Goal: Information Seeking & Learning: Learn about a topic

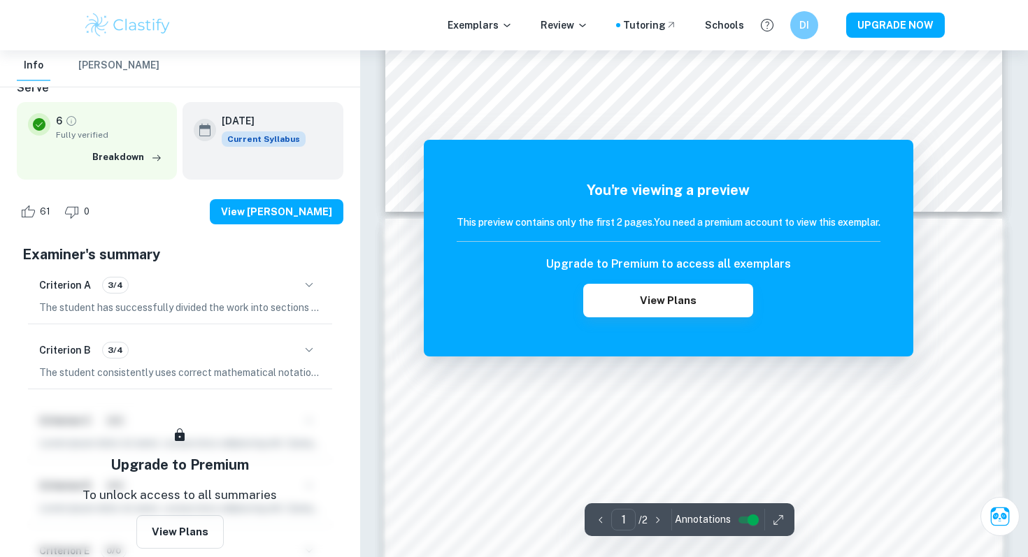
scroll to position [790, 0]
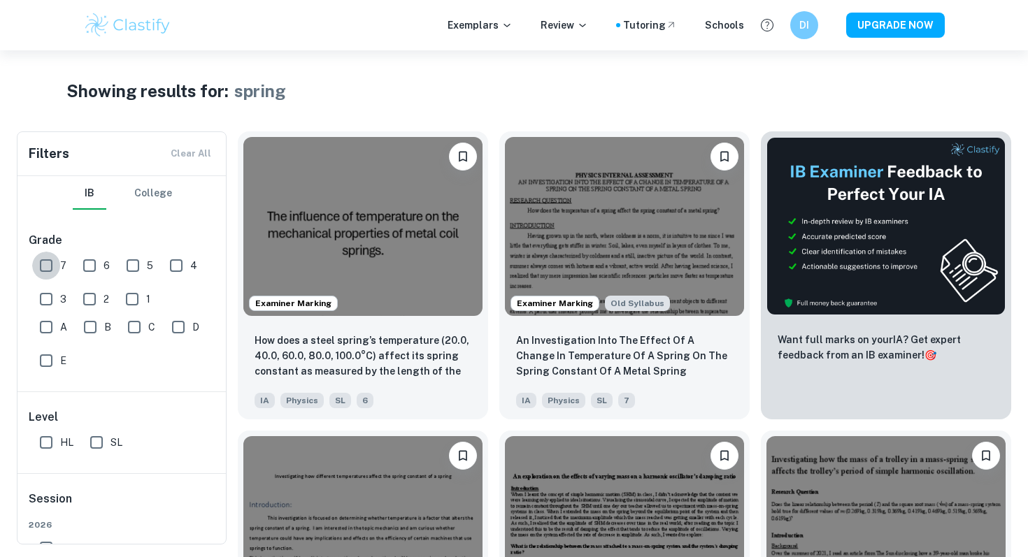
click at [59, 262] on input "7" at bounding box center [46, 266] width 28 height 28
checkbox input "false"
click at [513, 31] on p "Exemplars" at bounding box center [480, 24] width 65 height 15
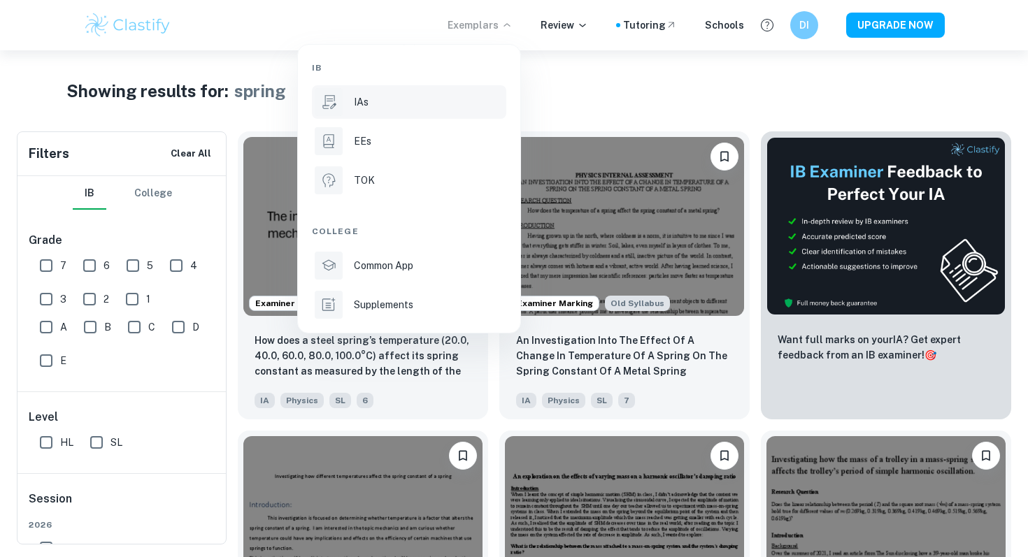
click at [408, 113] on li "IAs" at bounding box center [409, 102] width 194 height 34
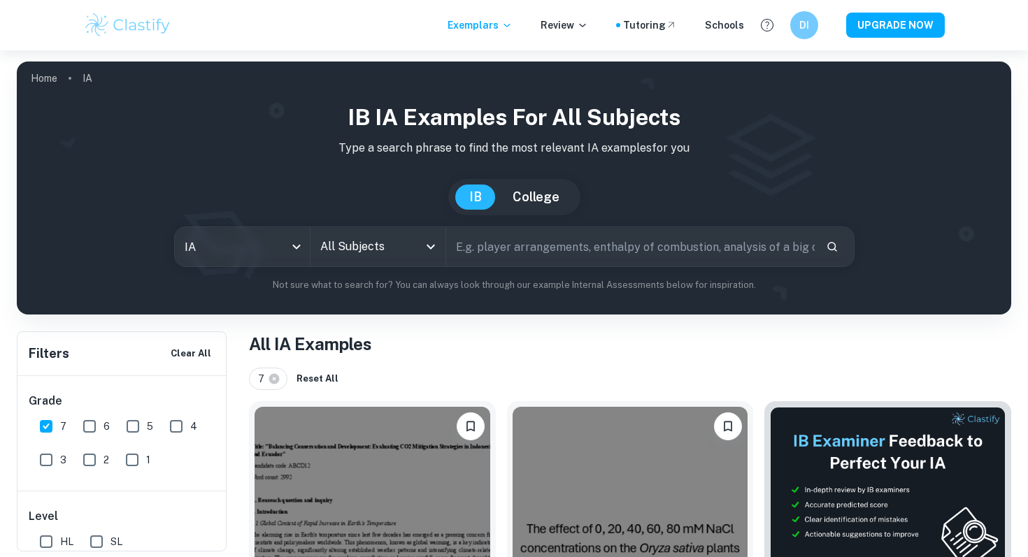
click at [495, 241] on input "text" at bounding box center [630, 246] width 369 height 39
click at [386, 248] on input "All Subjects" at bounding box center [367, 247] width 101 height 27
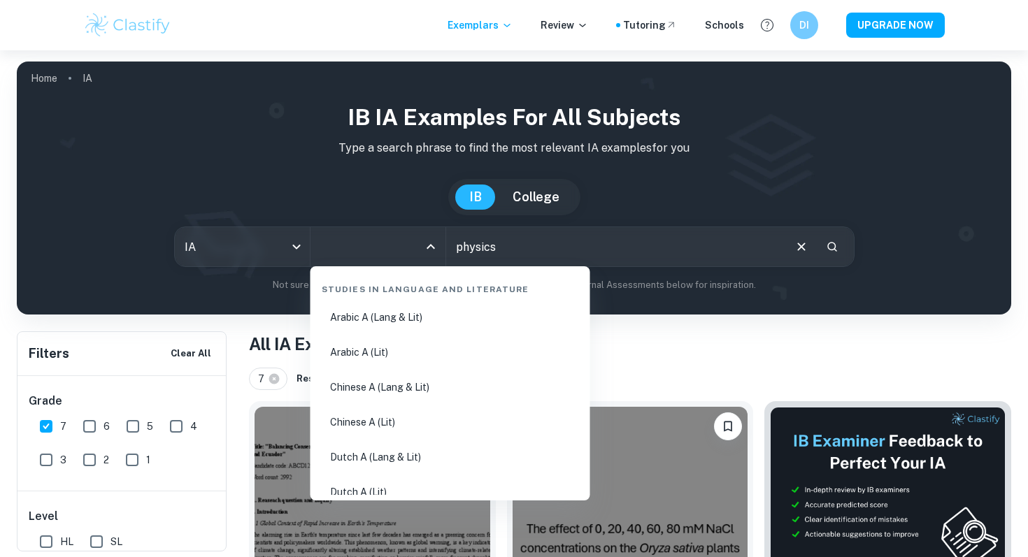
click at [508, 242] on input "physics" at bounding box center [614, 246] width 336 height 39
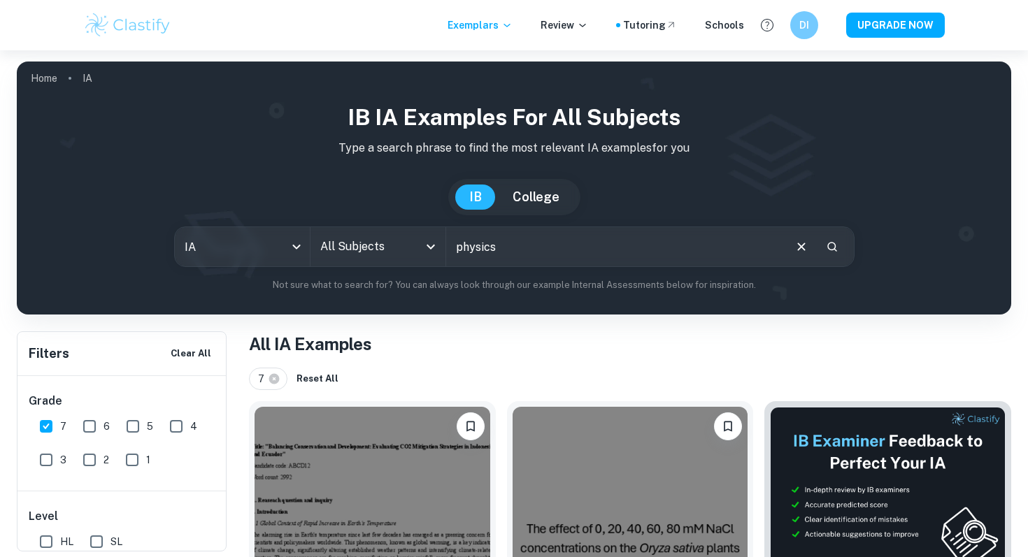
click at [508, 242] on input "physics" at bounding box center [614, 246] width 336 height 39
click at [418, 259] on div "All Subjects" at bounding box center [377, 246] width 135 height 39
type input "spring"
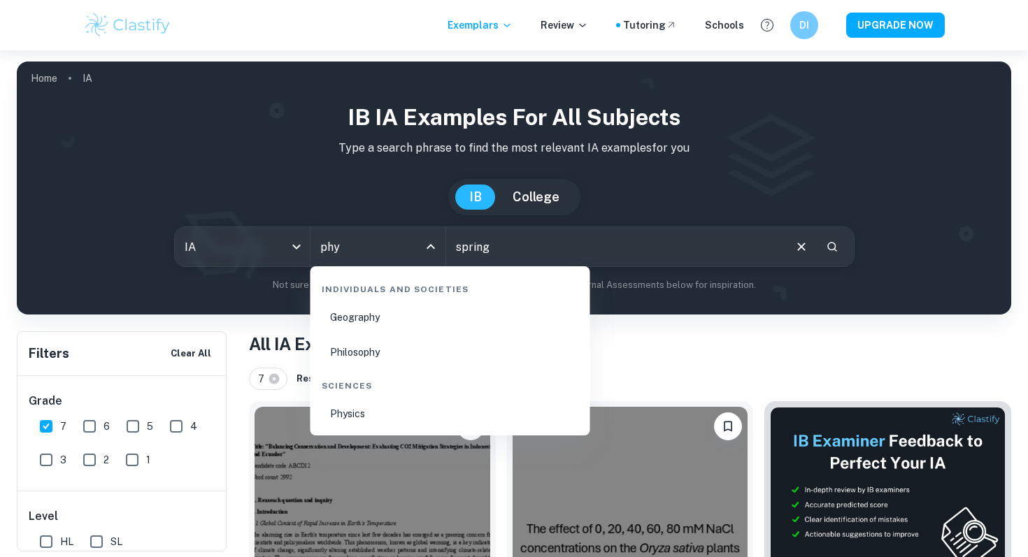
click at [393, 417] on li "Physics" at bounding box center [450, 414] width 269 height 32
type input "Physics"
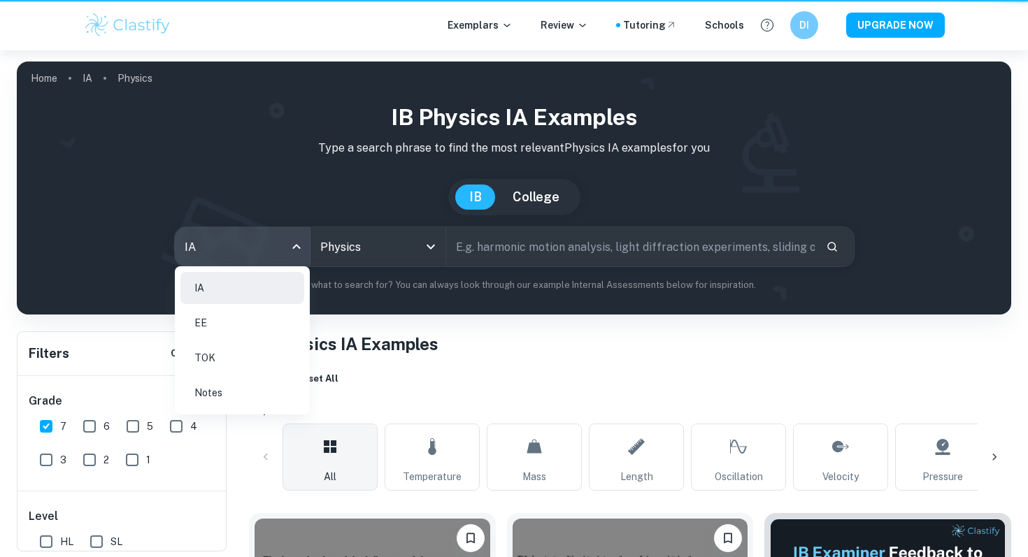
click at [203, 255] on body "We value your privacy We use cookies to enhance your browsing experience, serve…" at bounding box center [514, 328] width 1028 height 557
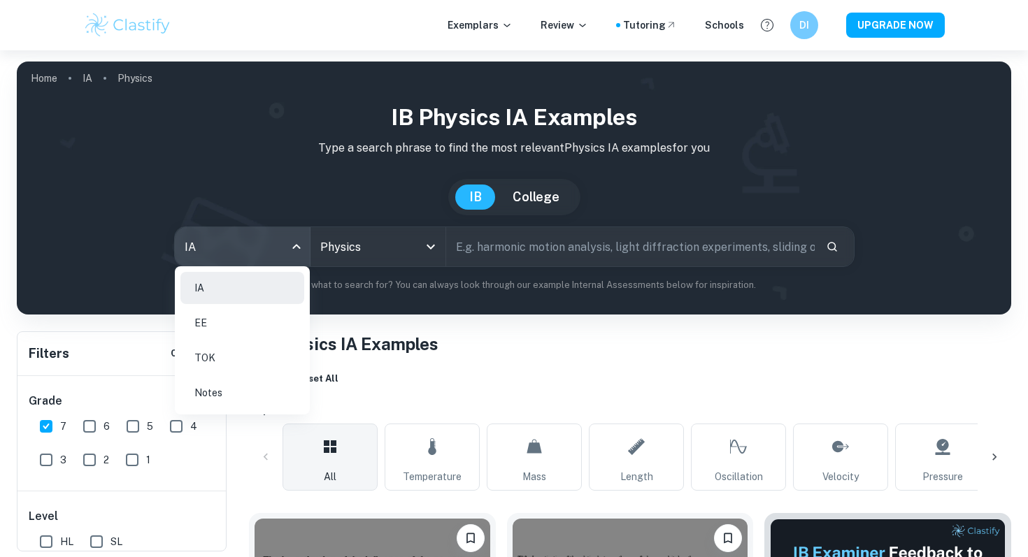
click at [442, 309] on div at bounding box center [514, 278] width 1028 height 557
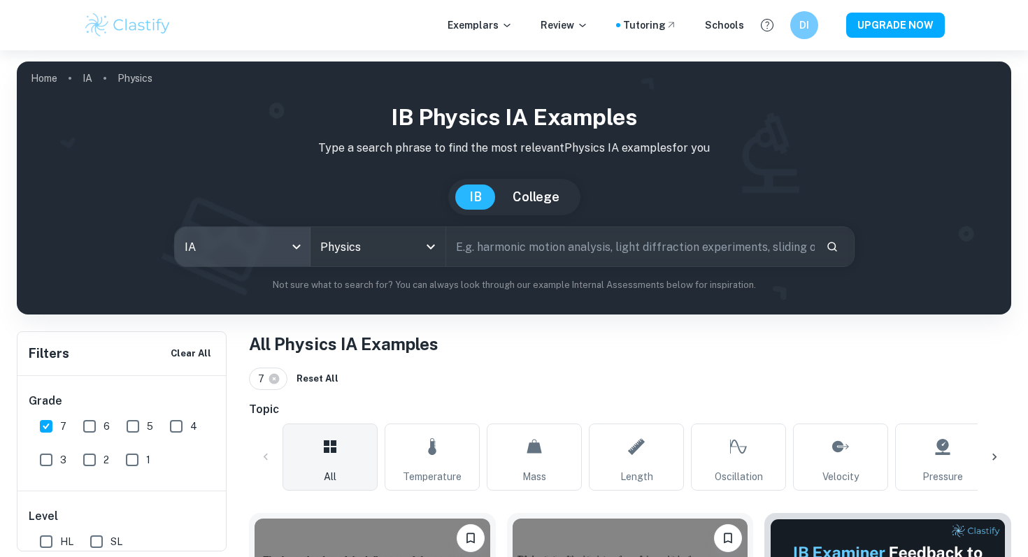
click at [597, 246] on input "text" at bounding box center [630, 246] width 369 height 39
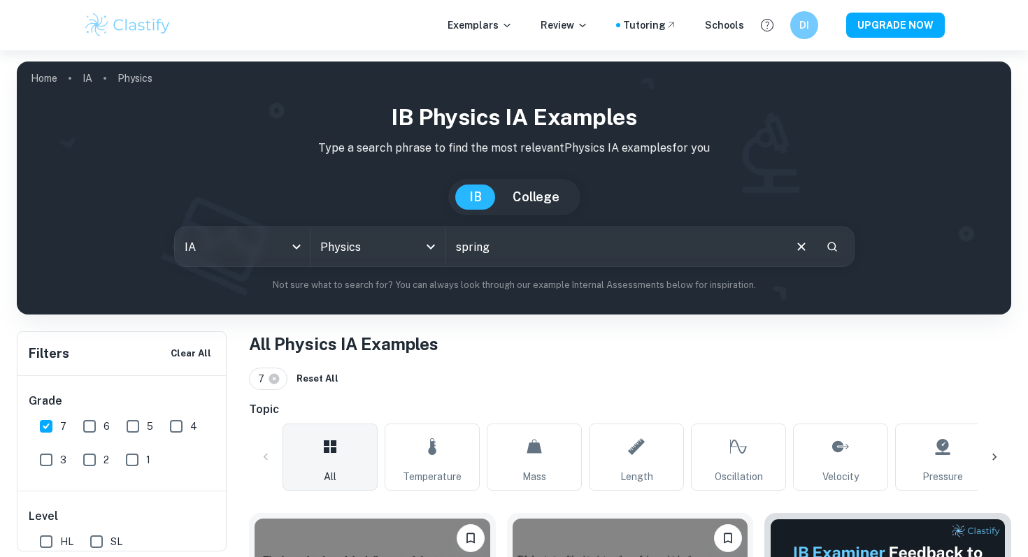
type input "spring"
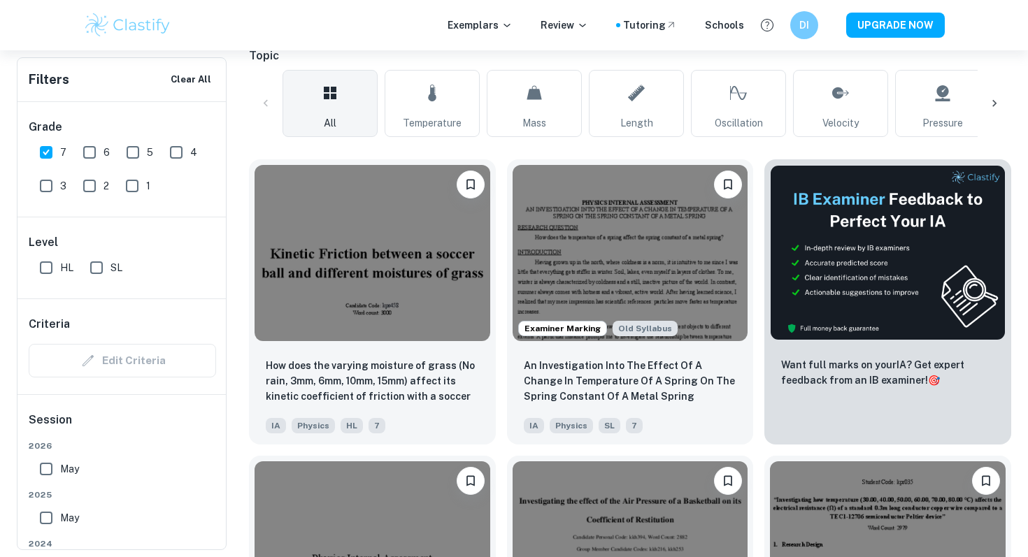
scroll to position [355, 0]
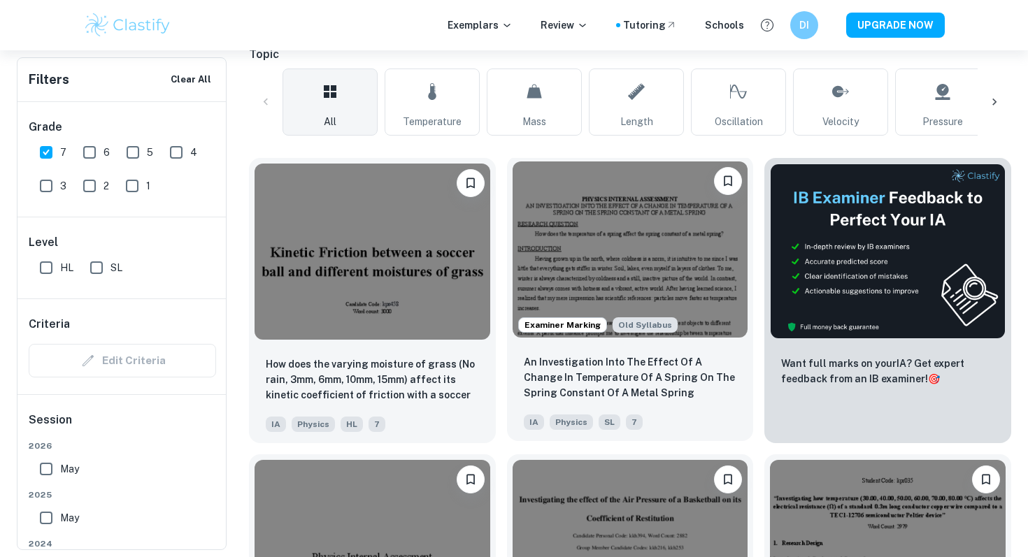
click at [671, 297] on img at bounding box center [631, 250] width 236 height 176
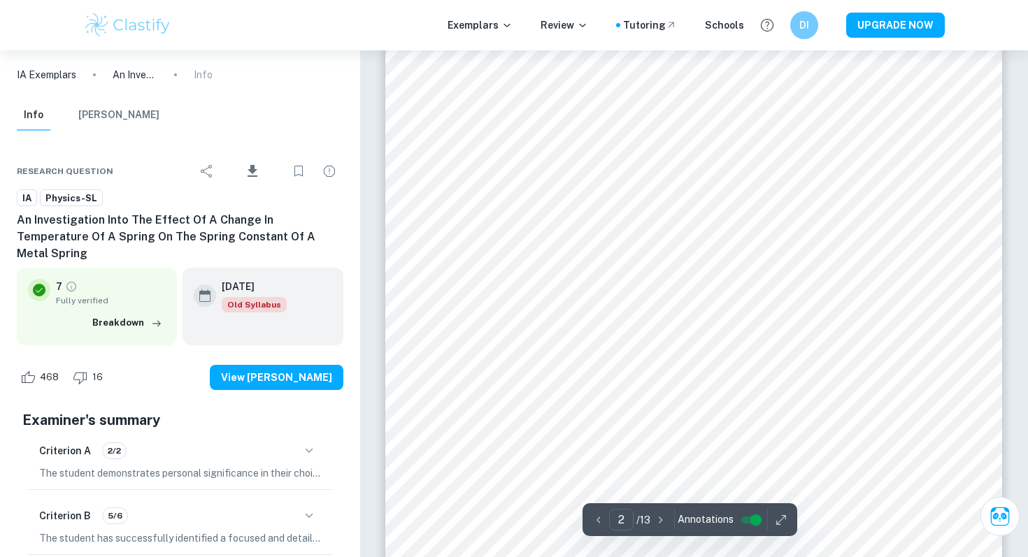
type input "1"
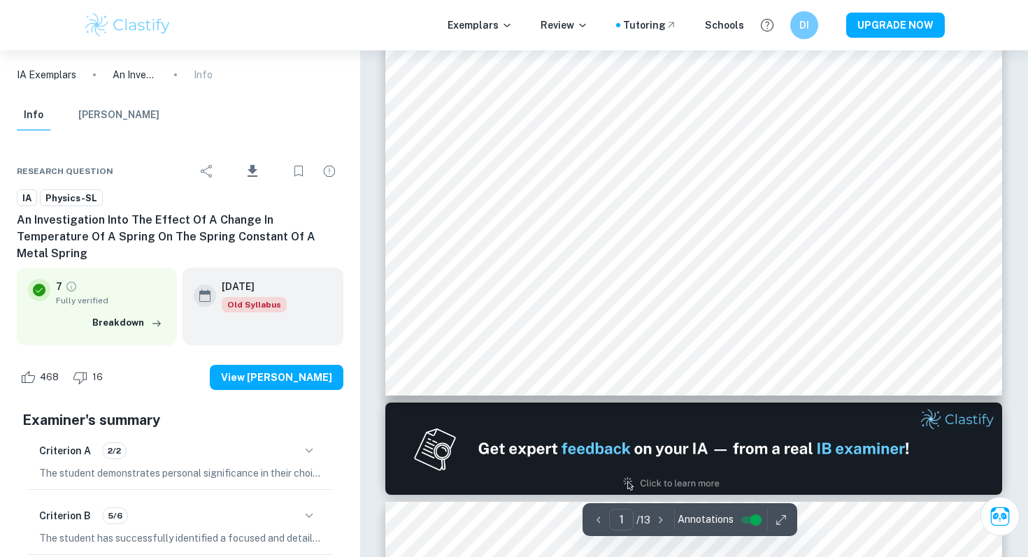
scroll to position [193, 0]
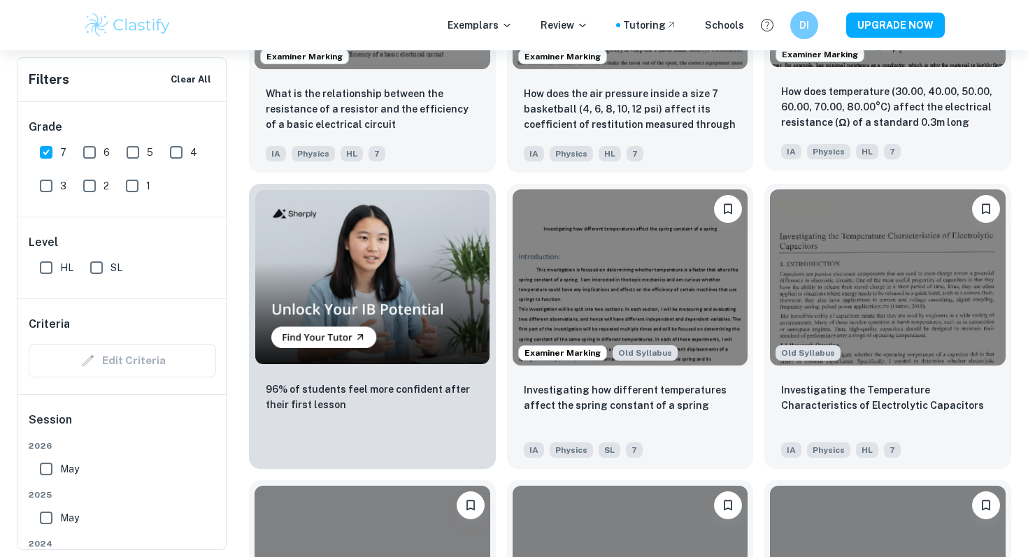
scroll to position [1043, 0]
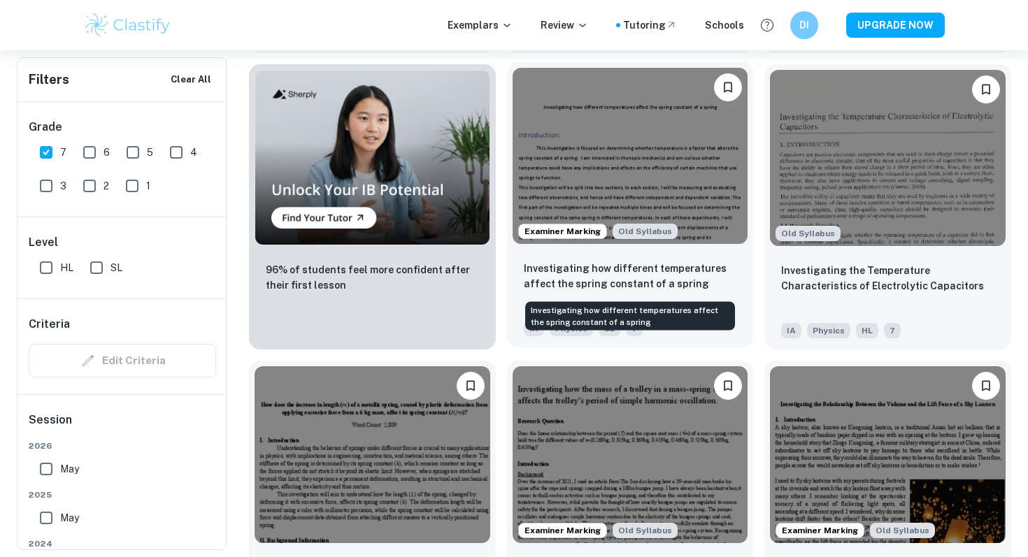
click at [698, 268] on p "Investigating how different temperatures affect the spring constant of a spring" at bounding box center [630, 276] width 213 height 31
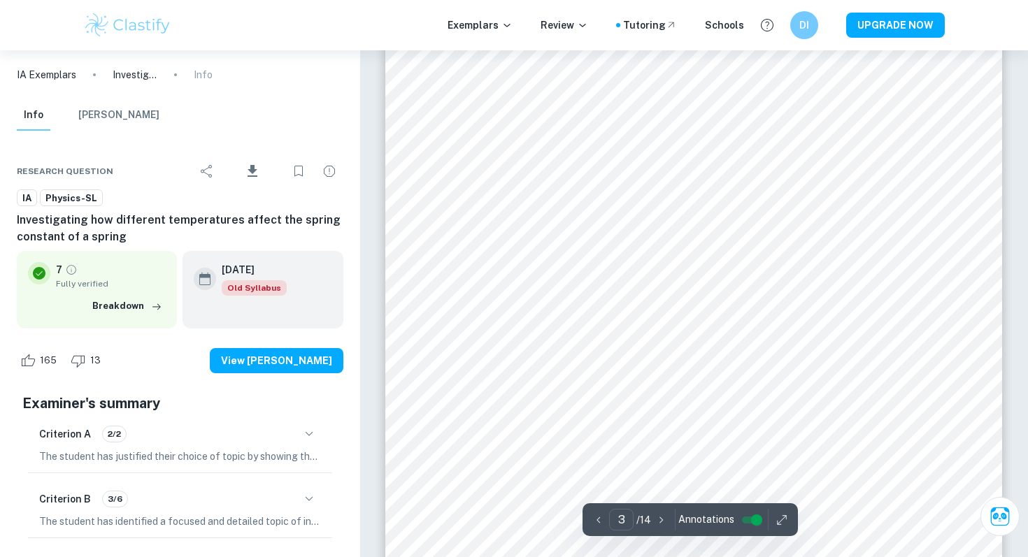
scroll to position [2106, 0]
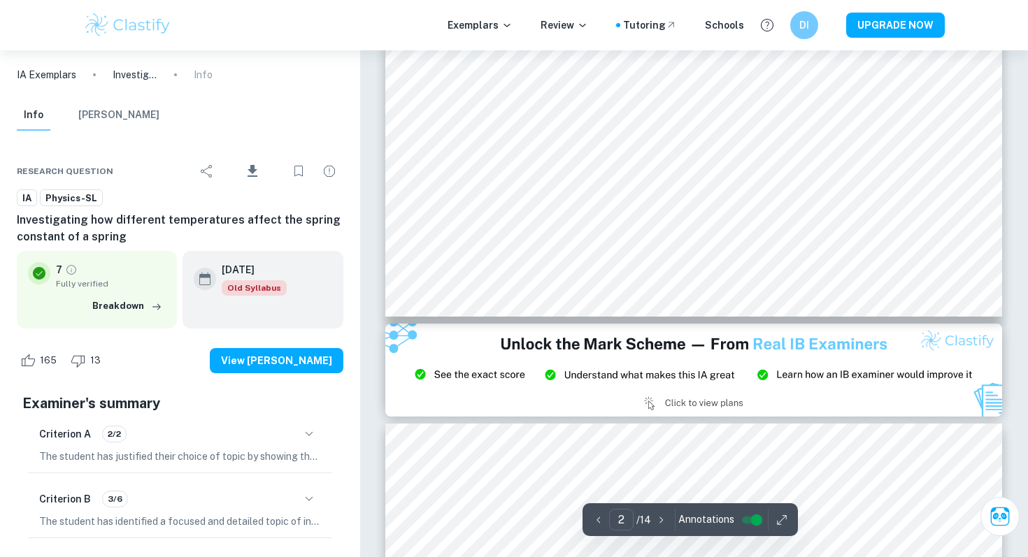
type input "3"
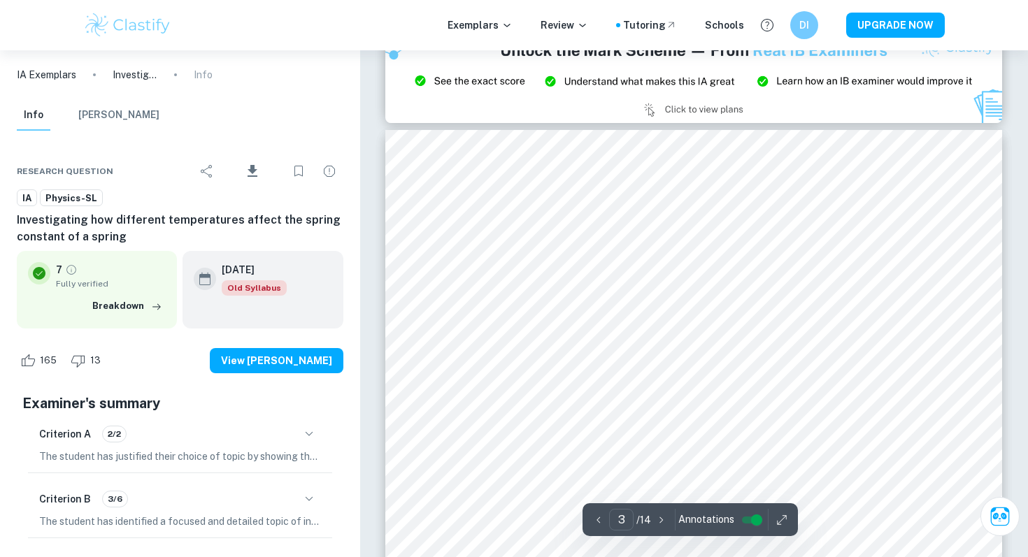
scroll to position [2155, 0]
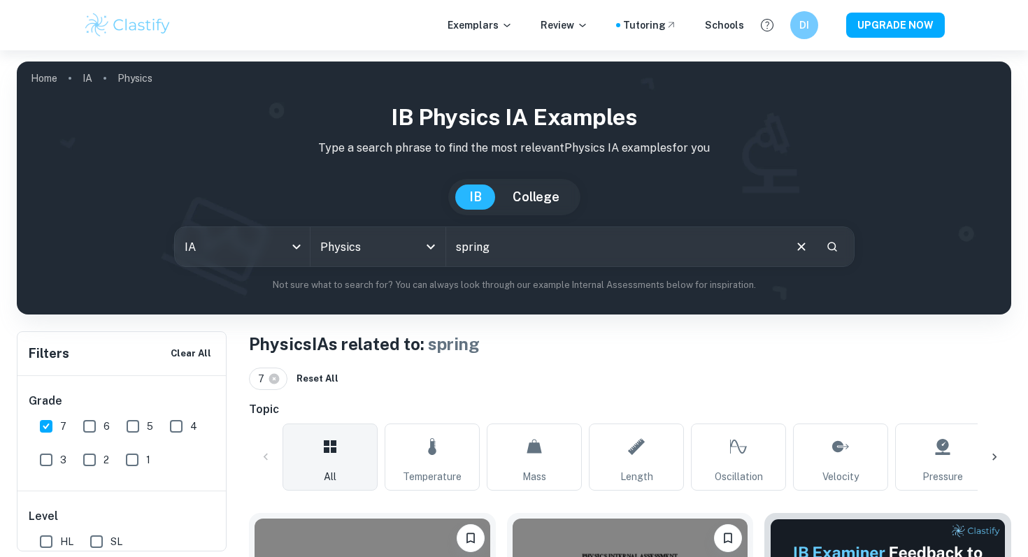
click at [517, 249] on input "spring" at bounding box center [614, 246] width 336 height 39
type input "spring constant"
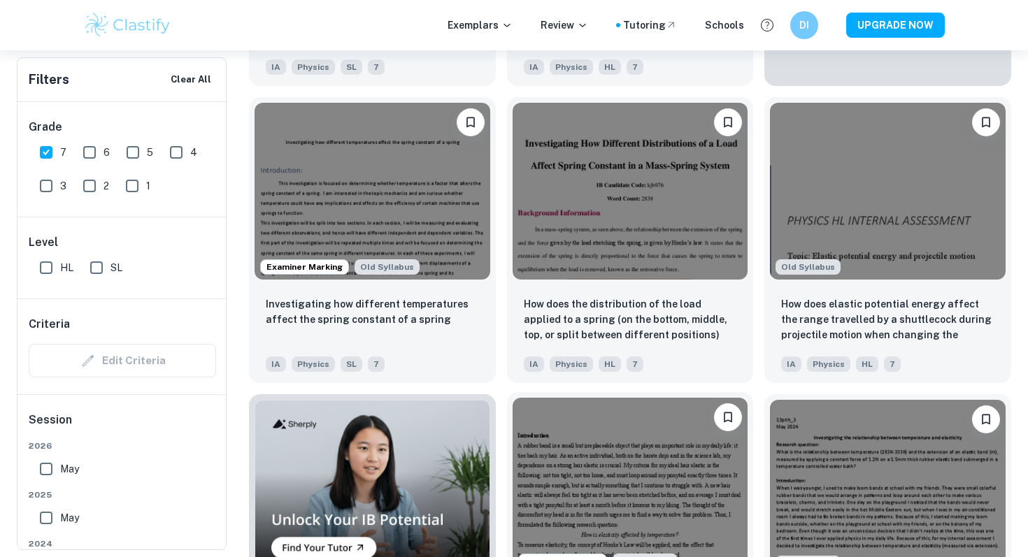
scroll to position [904, 0]
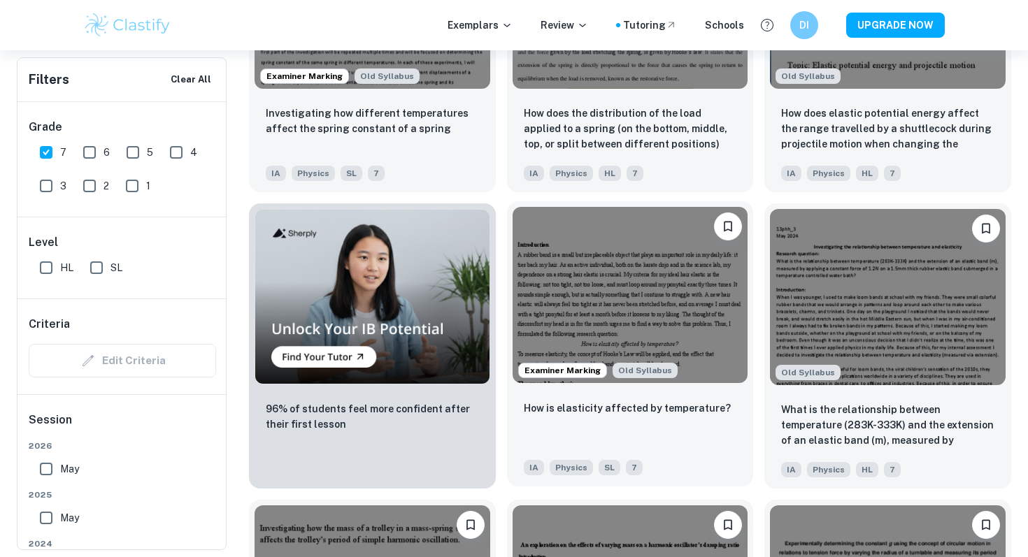
click at [705, 301] on img at bounding box center [631, 295] width 236 height 176
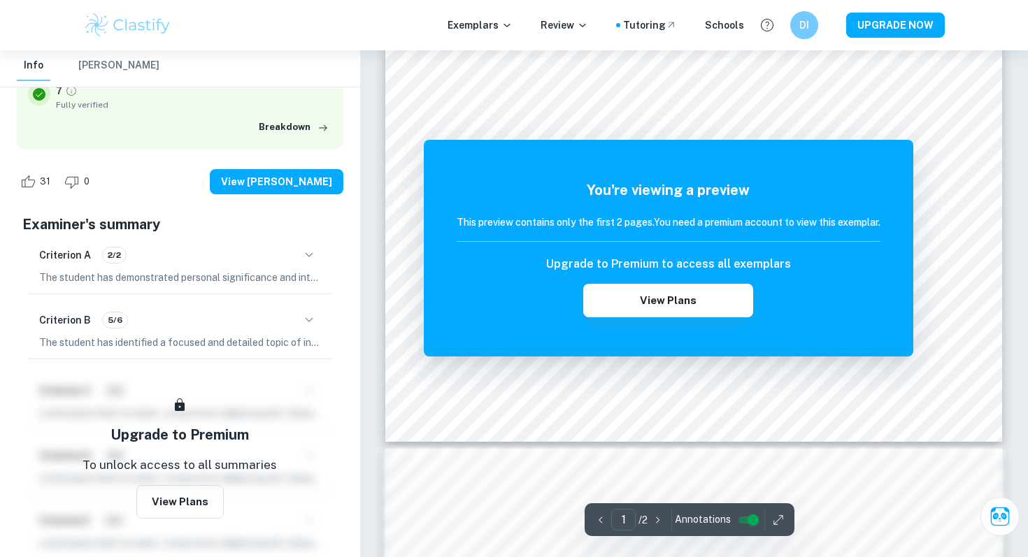
scroll to position [387, 0]
